Goal: Find contact information: Find contact information

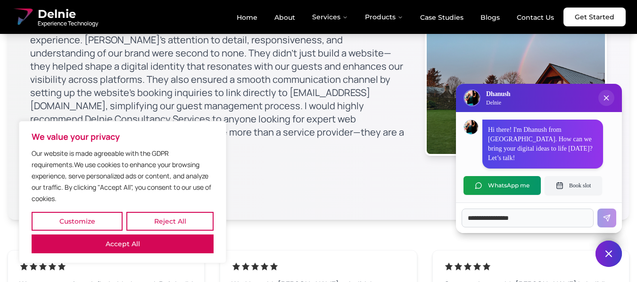
scroll to position [5535, 0]
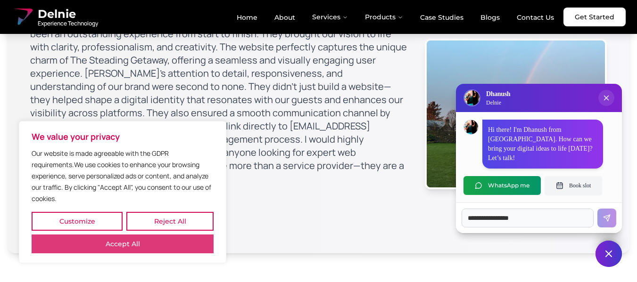
click at [172, 245] on button "Accept All" at bounding box center [123, 244] width 182 height 19
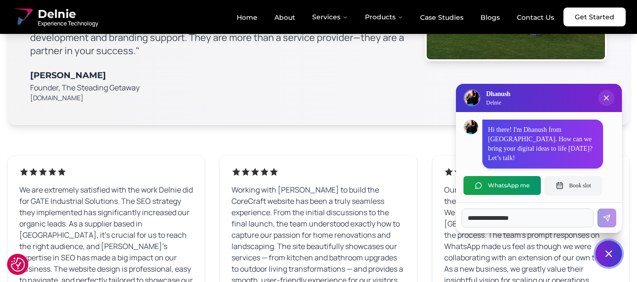
scroll to position [5676, 0]
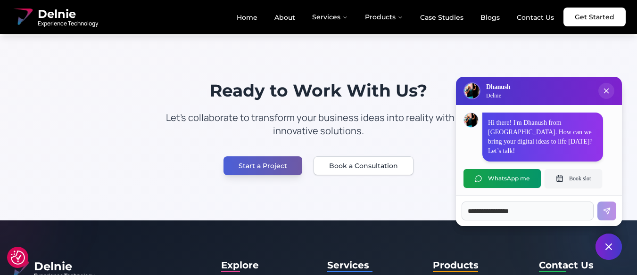
scroll to position [1747, 0]
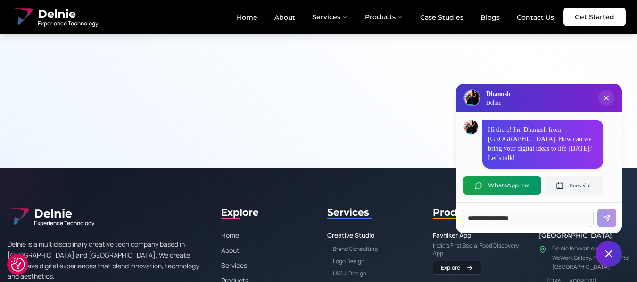
scroll to position [1549, 0]
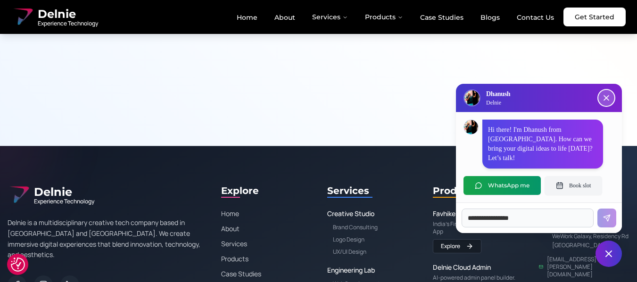
click at [608, 103] on icon "Close chat popup" at bounding box center [605, 97] width 9 height 9
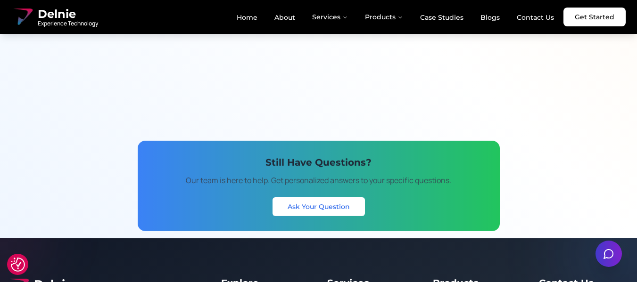
scroll to position [1454, 0]
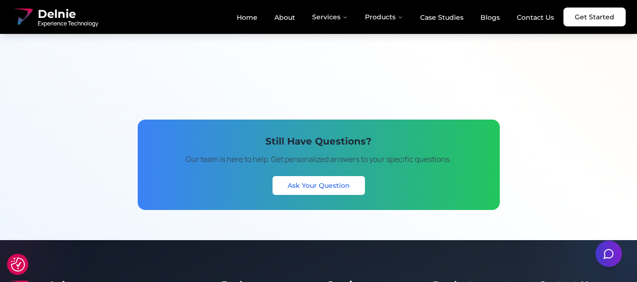
drag, startPoint x: 547, startPoint y: 134, endPoint x: 619, endPoint y: 152, distance: 74.7
copy div "Delnie Innovation Lab WeWork Galaxy, [GEOGRAPHIC_DATA]"
